Goal: Task Accomplishment & Management: Manage account settings

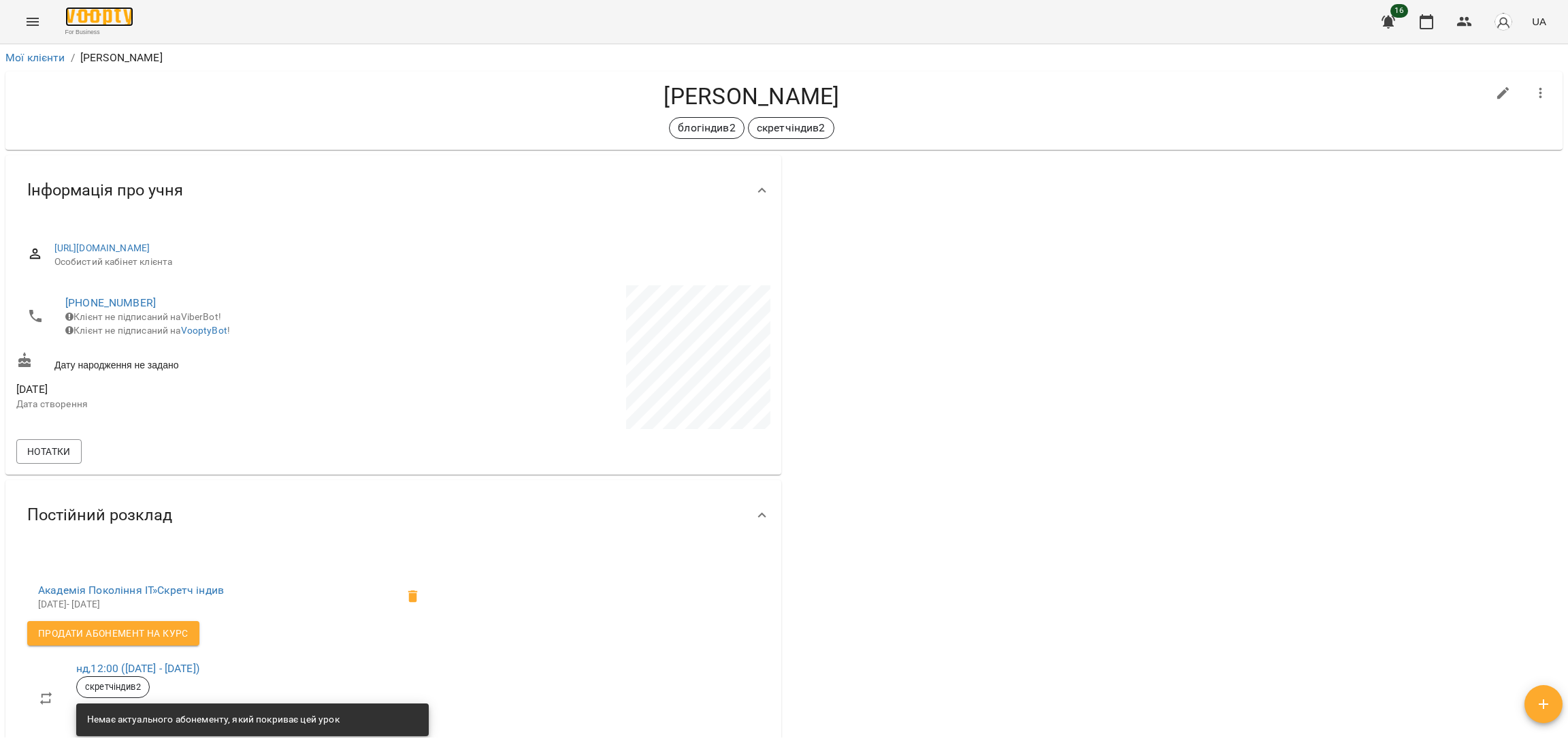
click at [89, 9] on img at bounding box center [99, 17] width 68 height 20
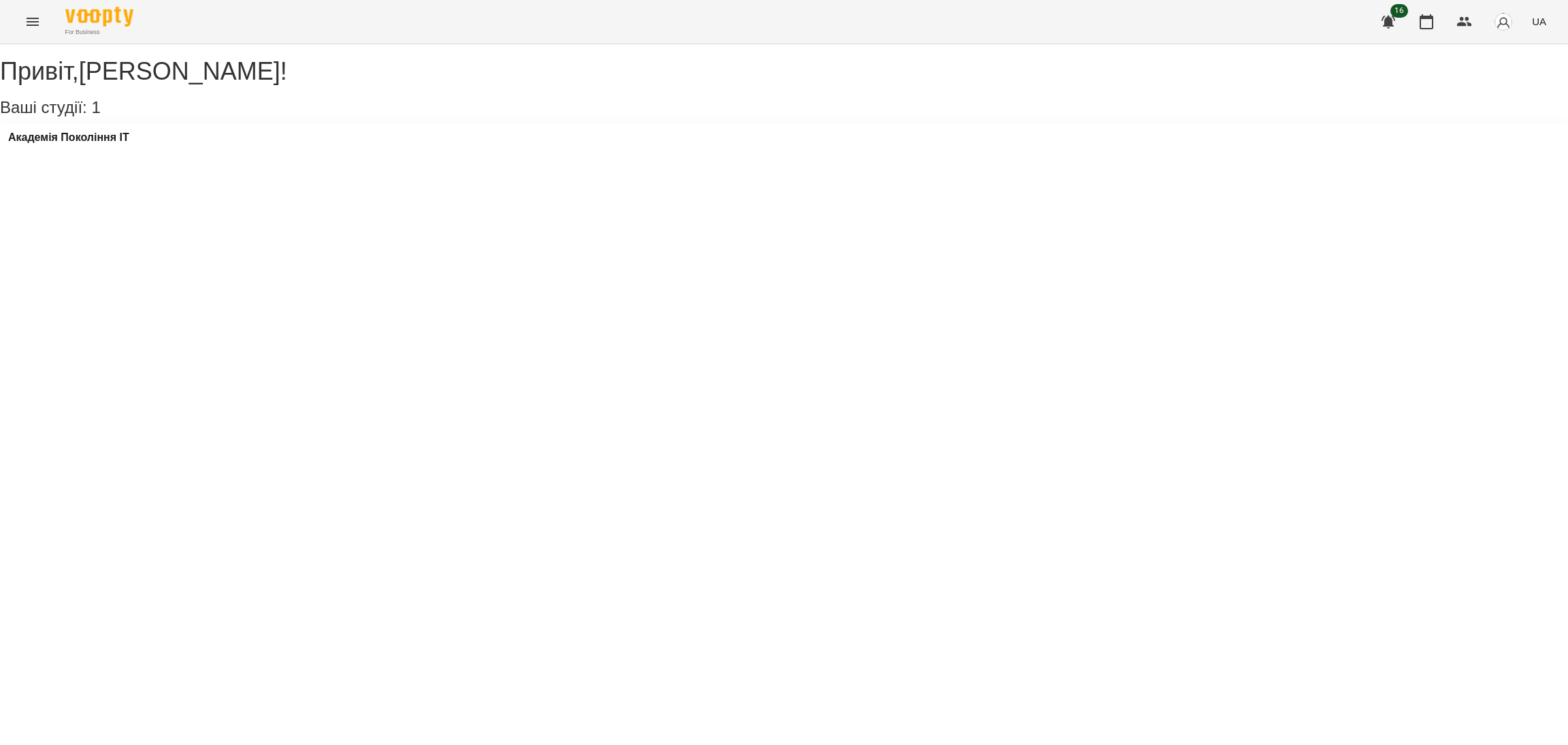
click at [195, 160] on div "Академія Покоління ІТ" at bounding box center [784, 141] width 1568 height 37
click at [126, 144] on h3 "Академія Покоління ІТ" at bounding box center [68, 137] width 121 height 12
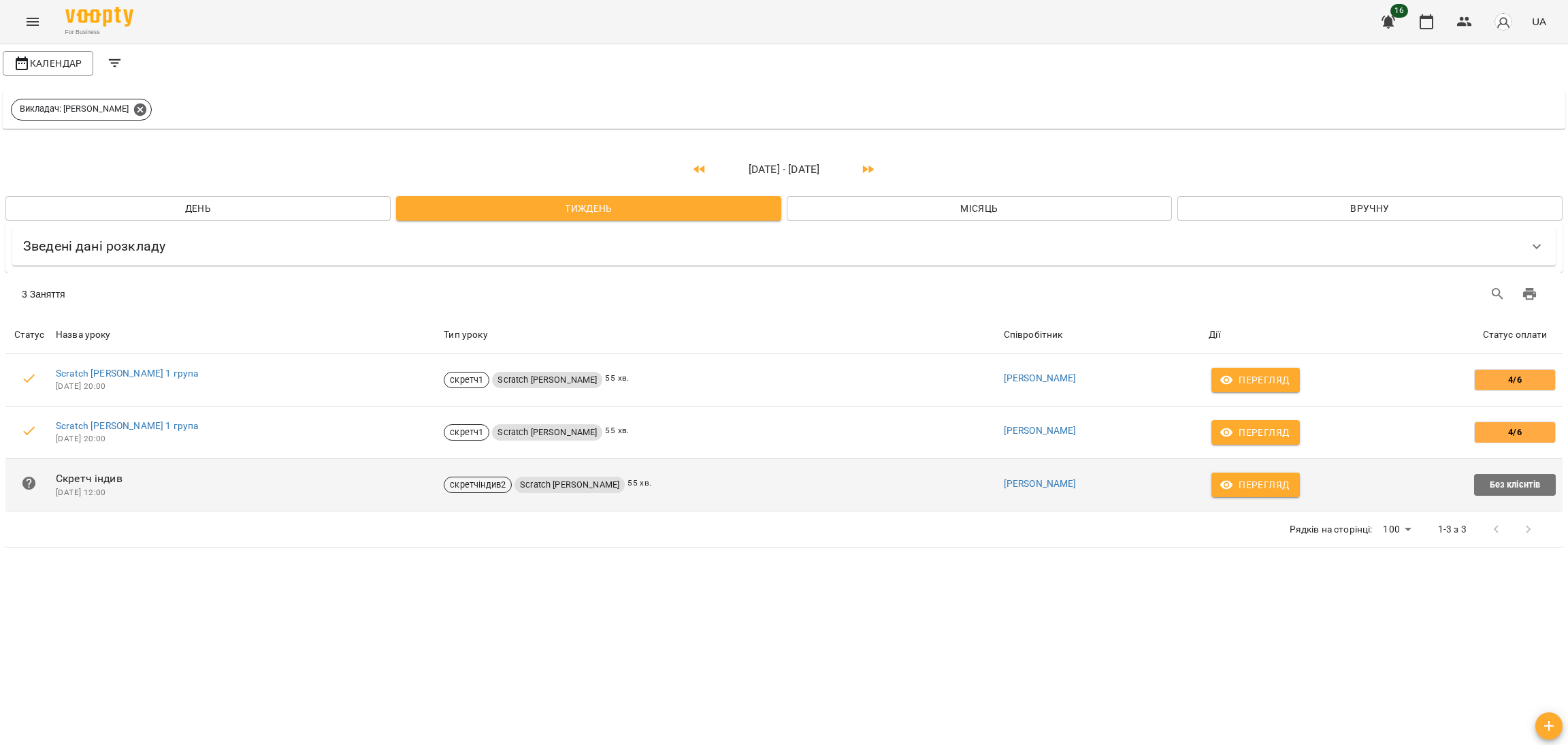
click at [89, 480] on p "Скретч індив" at bounding box center [247, 478] width 382 height 16
click at [23, 482] on icon at bounding box center [29, 483] width 13 height 14
click at [1222, 483] on span "Перегляд" at bounding box center [1255, 484] width 67 height 16
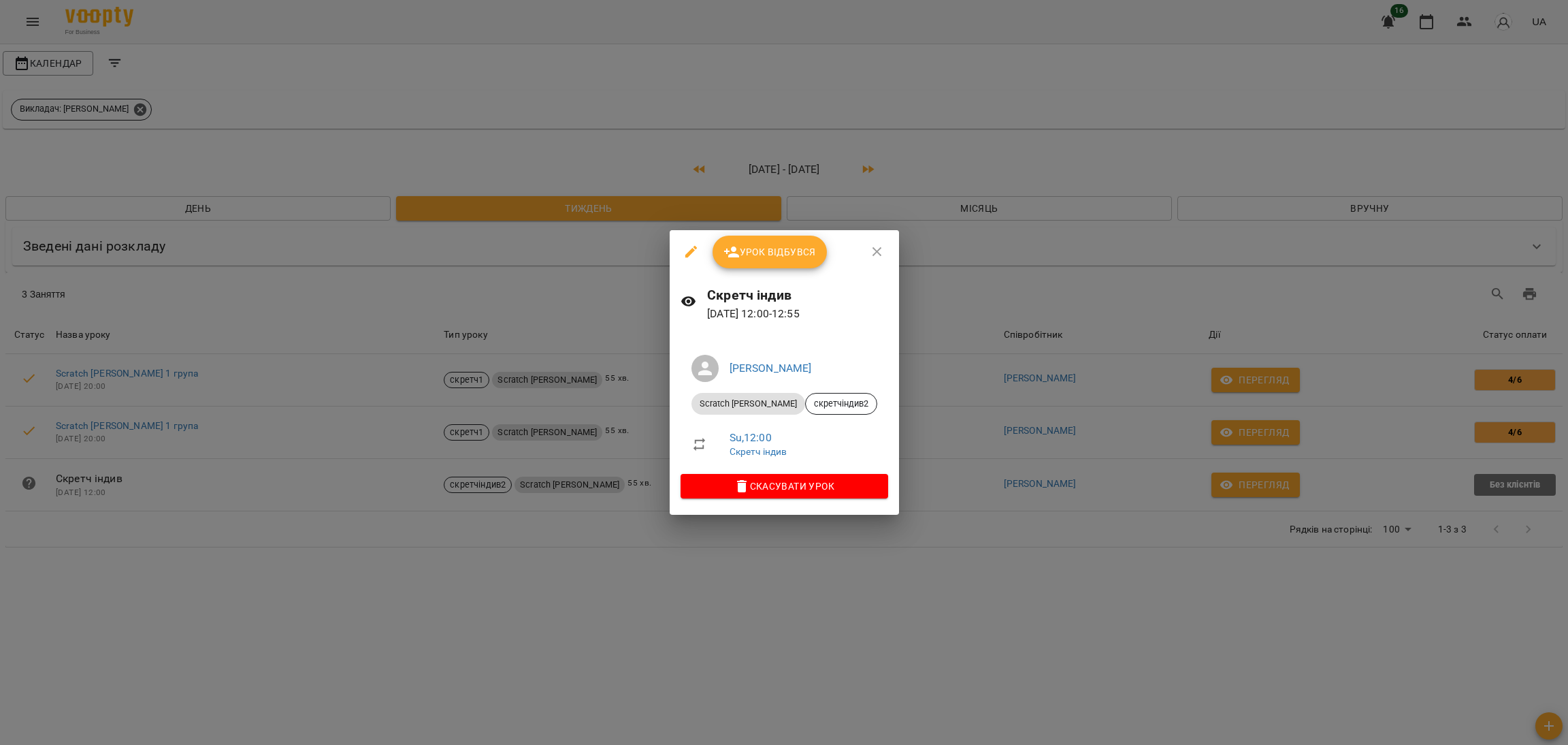
click at [774, 250] on span "Урок відбувся" at bounding box center [769, 252] width 92 height 16
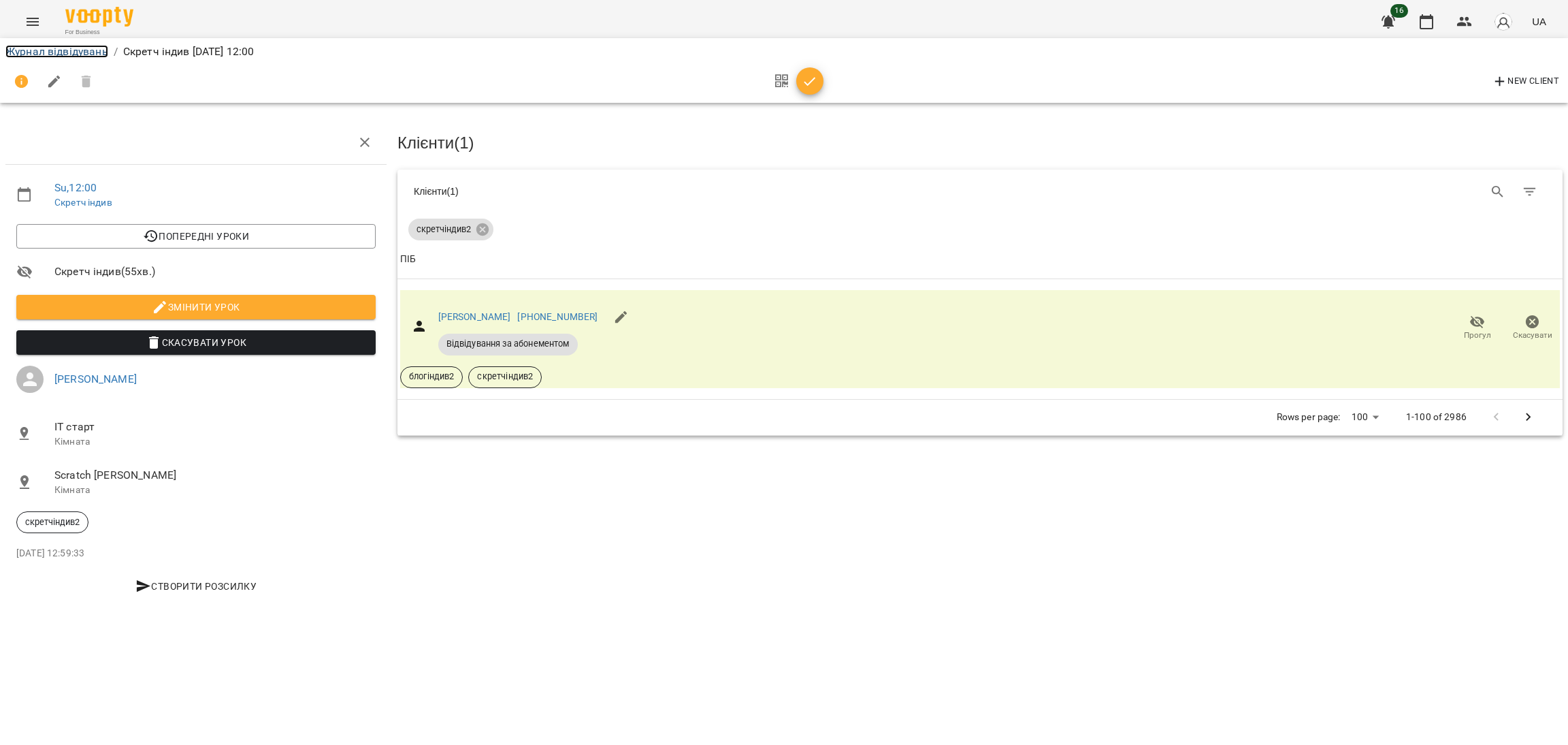
click at [68, 50] on link "Журнал відвідувань" at bounding box center [57, 51] width 103 height 13
